Goal: Task Accomplishment & Management: Complete application form

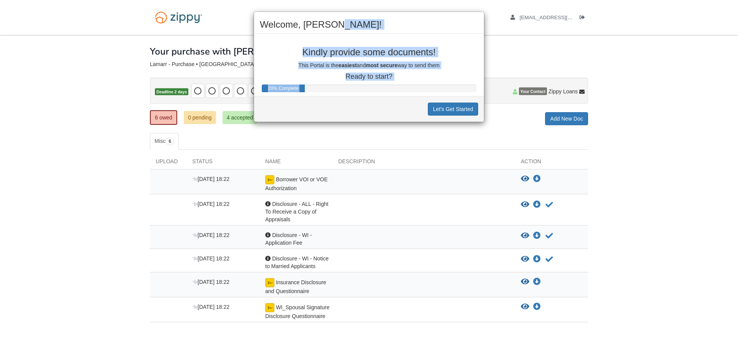
drag, startPoint x: 387, startPoint y: 20, endPoint x: 406, endPoint y: 118, distance: 99.9
click at [406, 118] on div "Welcome, Meagan! Kindly provide some documents! This Portal is the easiest and …" at bounding box center [369, 67] width 231 height 111
click at [442, 108] on button "Let's Get Started" at bounding box center [453, 109] width 50 height 13
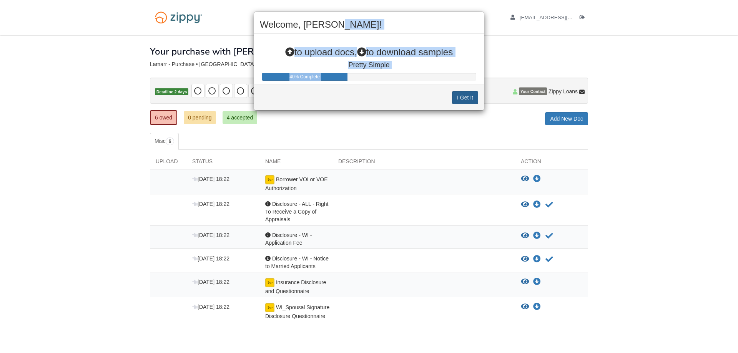
click at [457, 97] on button "I Get It" at bounding box center [465, 97] width 26 height 13
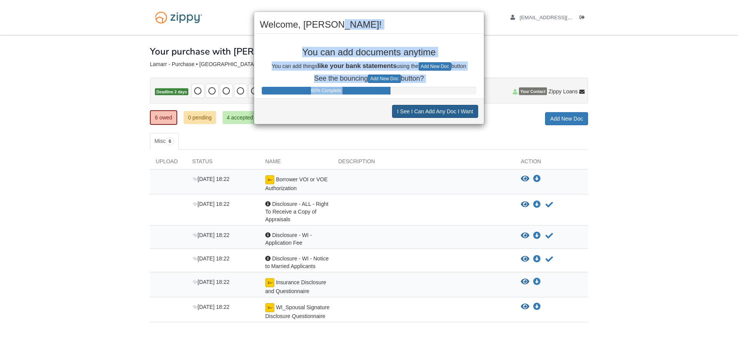
click at [447, 116] on button "I See I Can Add Any Doc I Want" at bounding box center [435, 111] width 86 height 13
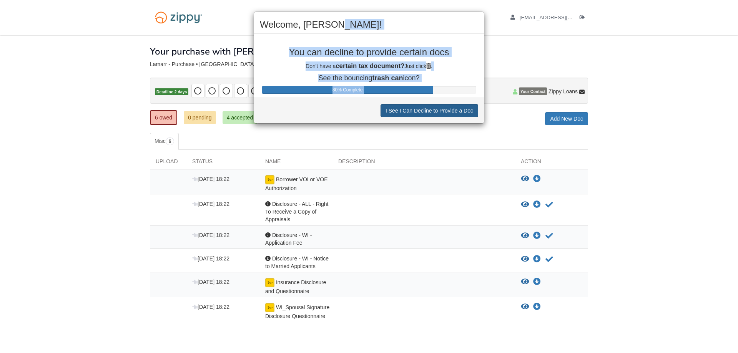
click at [447, 116] on button "I See I Can Decline to Provide a Doc" at bounding box center [430, 110] width 98 height 13
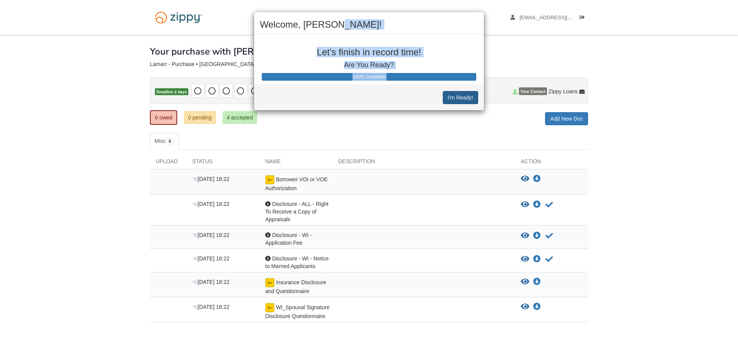
click at [457, 92] on button "I'm Ready!" at bounding box center [460, 97] width 35 height 13
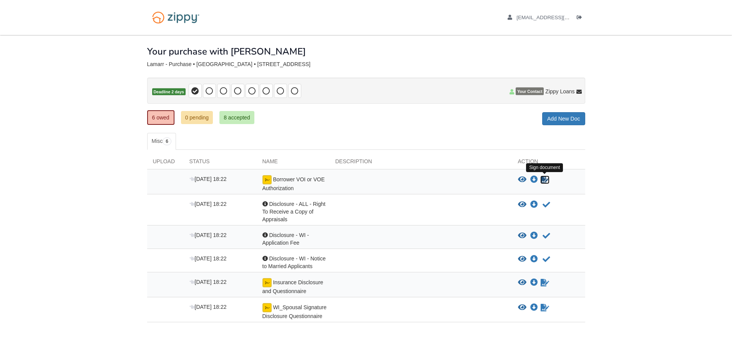
click at [545, 181] on icon "Sign Form" at bounding box center [545, 180] width 8 height 8
click at [136, 351] on body "meagan.crouse43@gmail.com Logout" at bounding box center [366, 192] width 732 height 384
click at [545, 183] on icon "Waiting for your co-borrower to e-sign" at bounding box center [545, 180] width 8 height 8
click at [524, 282] on icon "View Insurance Disclosure and Questionnaire" at bounding box center [522, 283] width 8 height 8
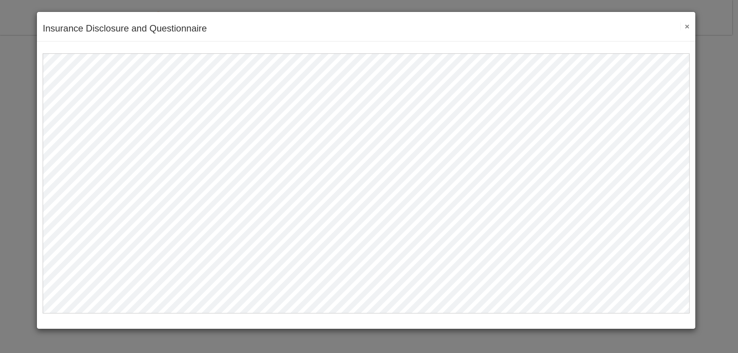
click at [687, 26] on button "×" at bounding box center [684, 26] width 9 height 8
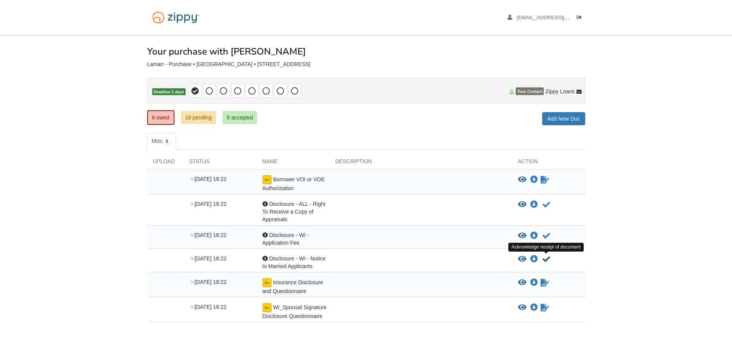
click at [546, 256] on icon "Acknowledge receipt of document" at bounding box center [547, 260] width 8 height 8
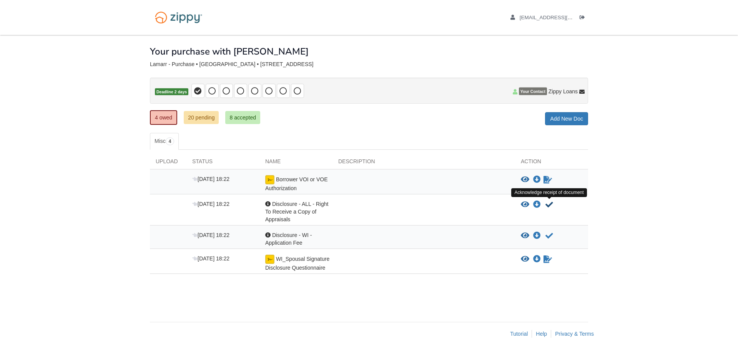
click at [547, 206] on icon "Acknowledge receipt of document" at bounding box center [549, 205] width 8 height 8
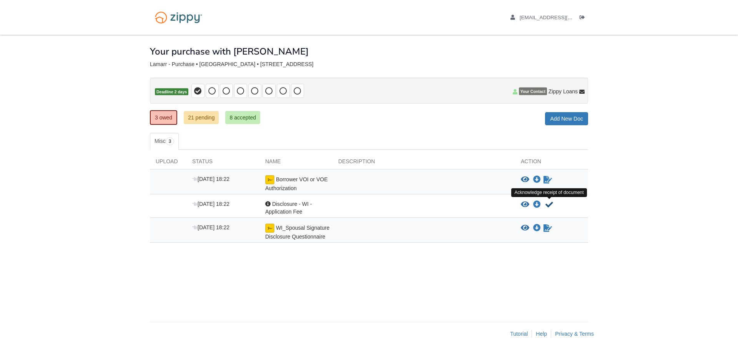
click at [550, 206] on icon "Acknowledge receipt of document" at bounding box center [549, 205] width 8 height 8
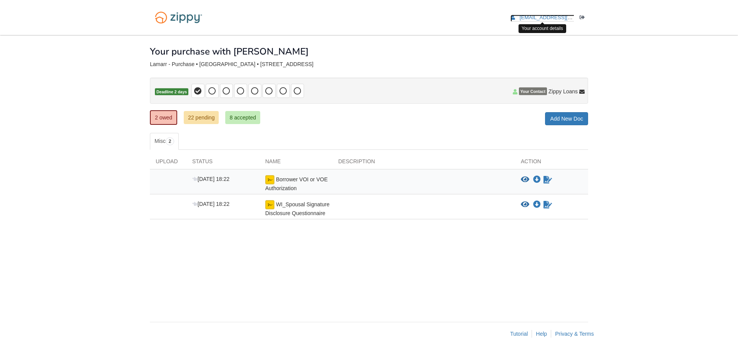
click at [568, 16] on span "[EMAIL_ADDRESS][DOMAIN_NAME]" at bounding box center [564, 18] width 88 height 6
